Goal: Transaction & Acquisition: Book appointment/travel/reservation

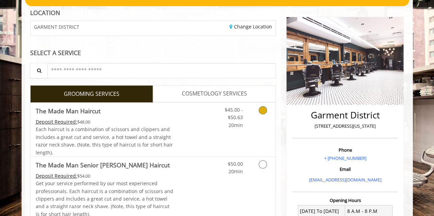
scroll to position [102, 0]
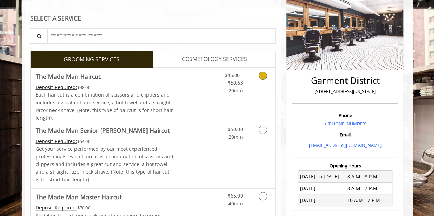
click at [263, 79] on icon "Grooming services" at bounding box center [263, 76] width 8 height 8
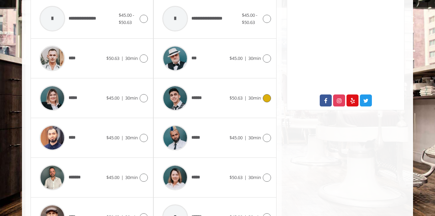
scroll to position [314, 0]
click at [265, 174] on icon at bounding box center [267, 178] width 8 height 8
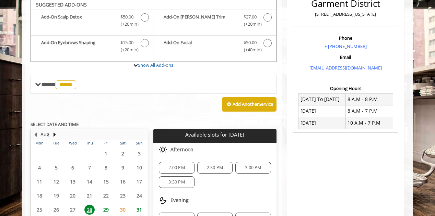
scroll to position [178, 0]
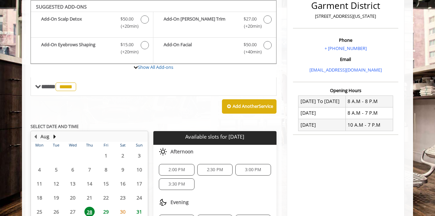
click at [246, 168] on span "3:00 PM" at bounding box center [253, 169] width 16 height 5
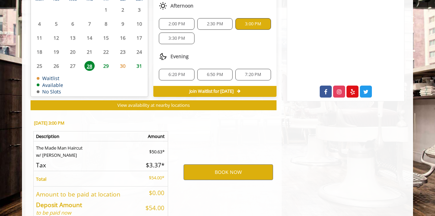
scroll to position [359, 0]
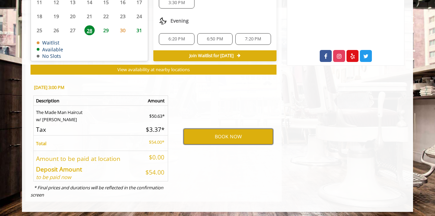
click at [211, 130] on button "BOOK NOW" at bounding box center [227, 137] width 89 height 16
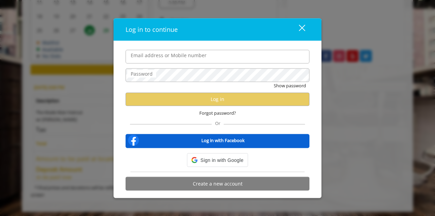
type input "**********"
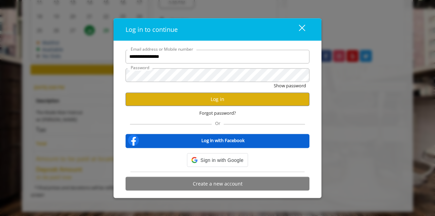
scroll to position [0, 0]
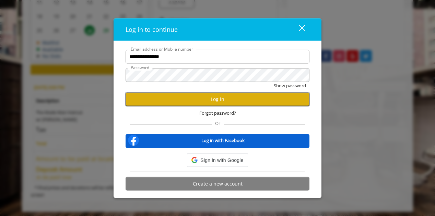
click at [195, 98] on button "Log in" at bounding box center [217, 99] width 184 height 13
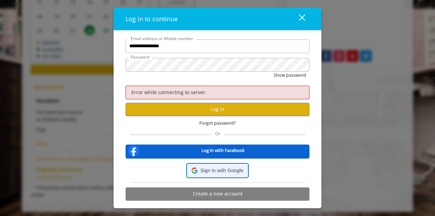
click at [214, 170] on div "Sign in with Google Sign in with Google. Opens in new tab" at bounding box center [217, 170] width 52 height 13
click at [214, 174] on span "Sign in with Google" at bounding box center [221, 171] width 43 height 8
click at [223, 60] on div "**********" at bounding box center [217, 108] width 208 height 201
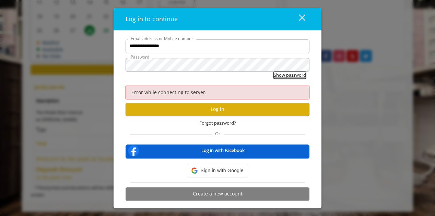
click at [291, 73] on button "Show password" at bounding box center [290, 75] width 32 height 7
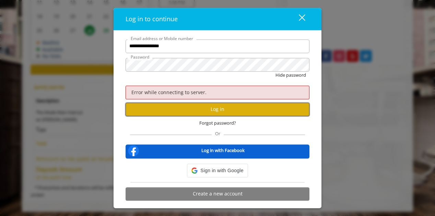
click at [226, 107] on button "Log in" at bounding box center [217, 109] width 184 height 13
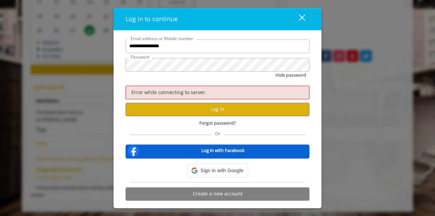
click at [252, 14] on div "Log in to continue" at bounding box center [205, 19] width 160 height 10
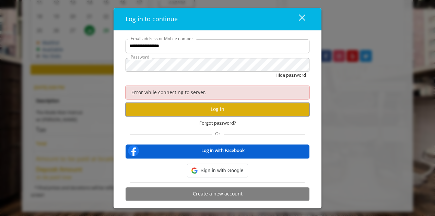
click at [219, 106] on button "Log in" at bounding box center [217, 109] width 184 height 13
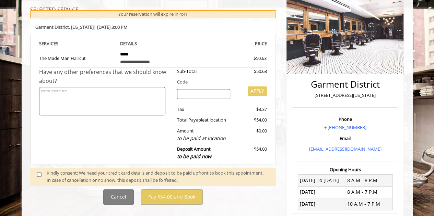
scroll to position [99, 0]
click at [243, 195] on div "Cancel Pay $54.00 and Book" at bounding box center [153, 196] width 256 height 15
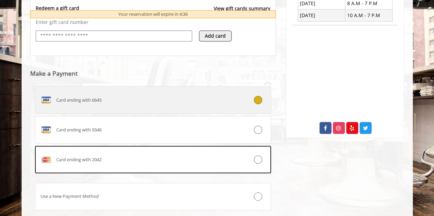
scroll to position [289, 0]
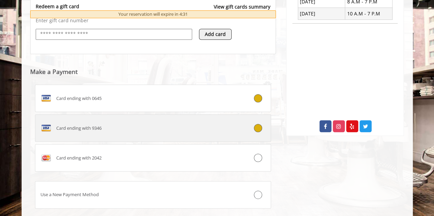
click at [150, 124] on div "Card ending with 9346" at bounding box center [133, 128] width 196 height 11
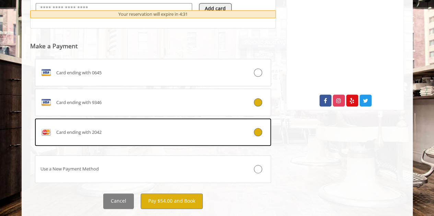
scroll to position [330, 0]
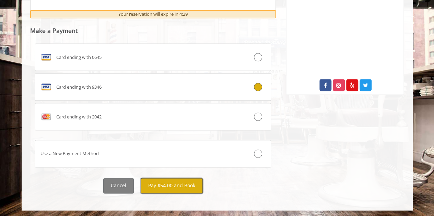
click at [165, 183] on button "Pay $54.00 and Book" at bounding box center [172, 185] width 62 height 15
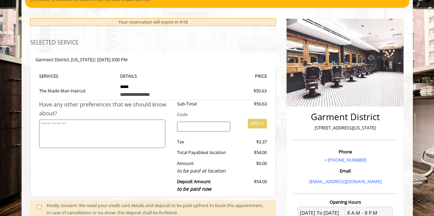
scroll to position [0, 0]
